Goal: Book appointment/travel/reservation

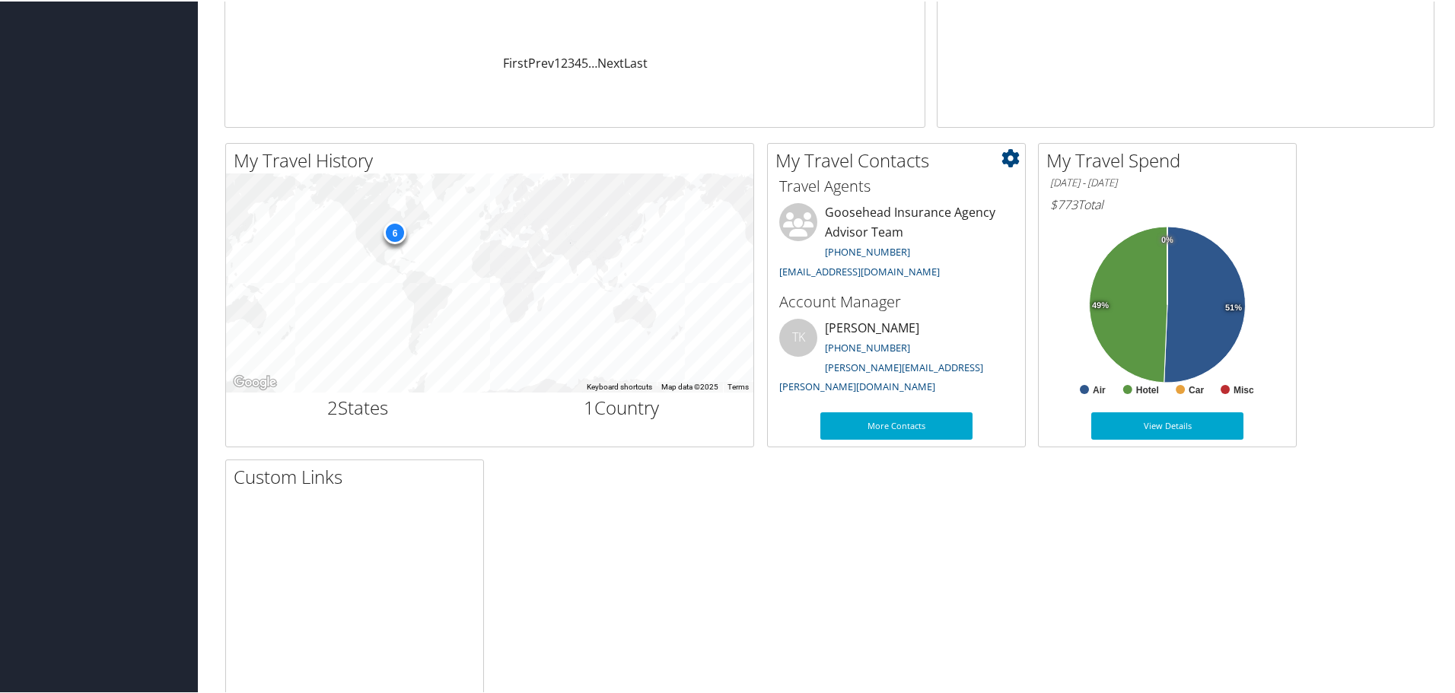
scroll to position [380, 0]
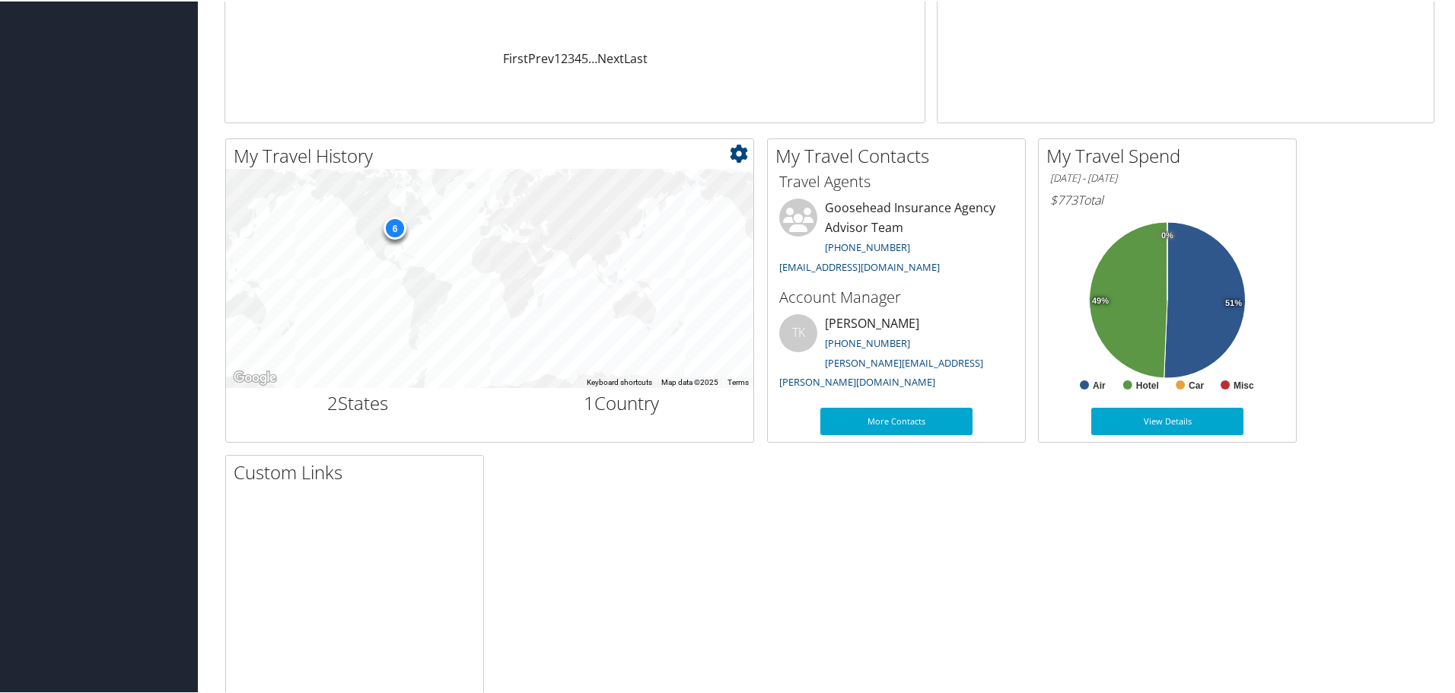
click at [397, 224] on div "6" at bounding box center [394, 226] width 23 height 23
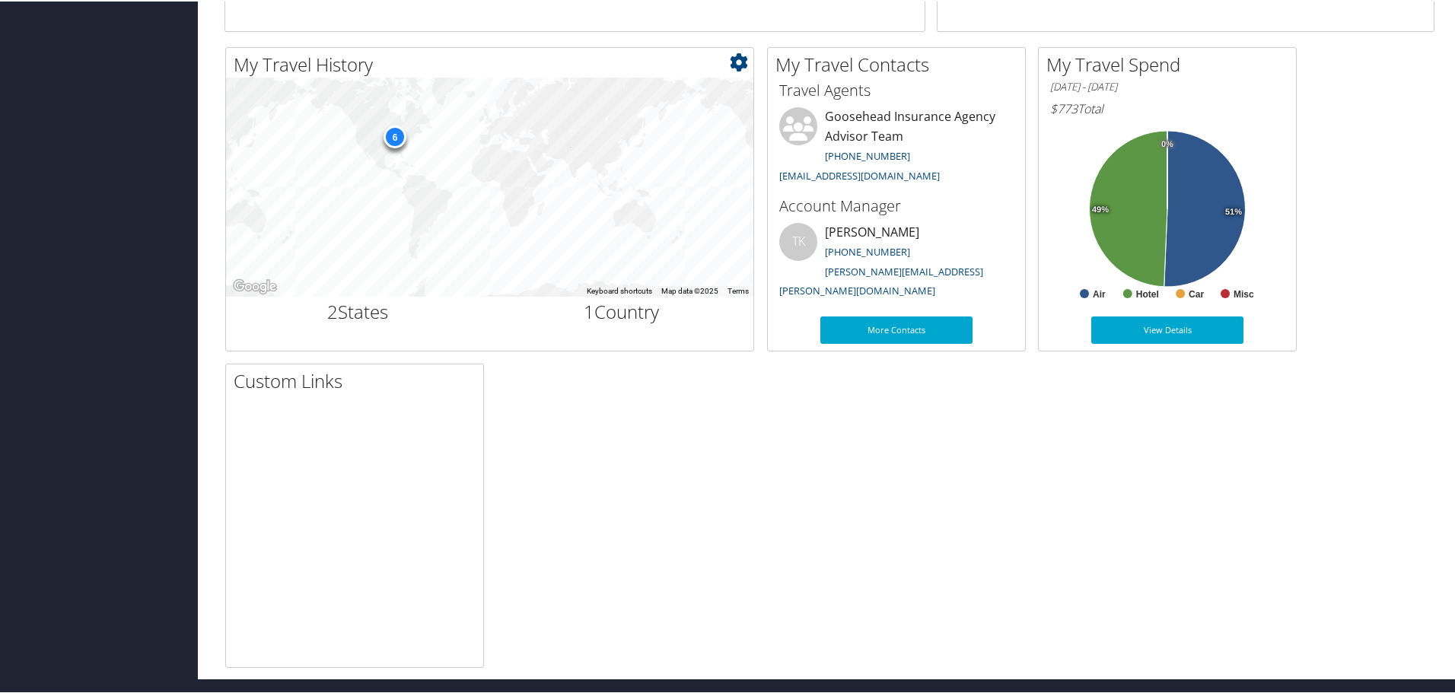
scroll to position [0, 0]
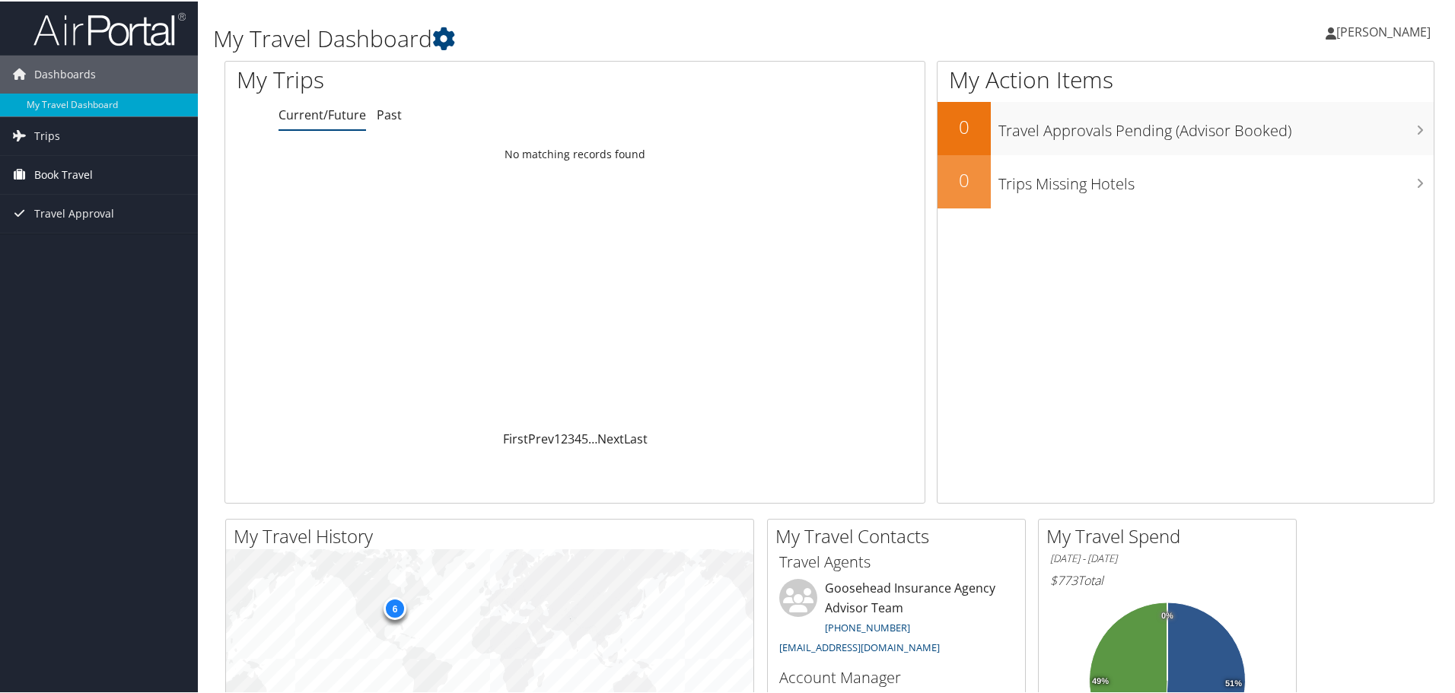
click at [65, 164] on span "Book Travel" at bounding box center [63, 173] width 59 height 38
click at [88, 249] on link "Book/Manage Online Trips" at bounding box center [99, 249] width 198 height 23
